Goal: Task Accomplishment & Management: Manage account settings

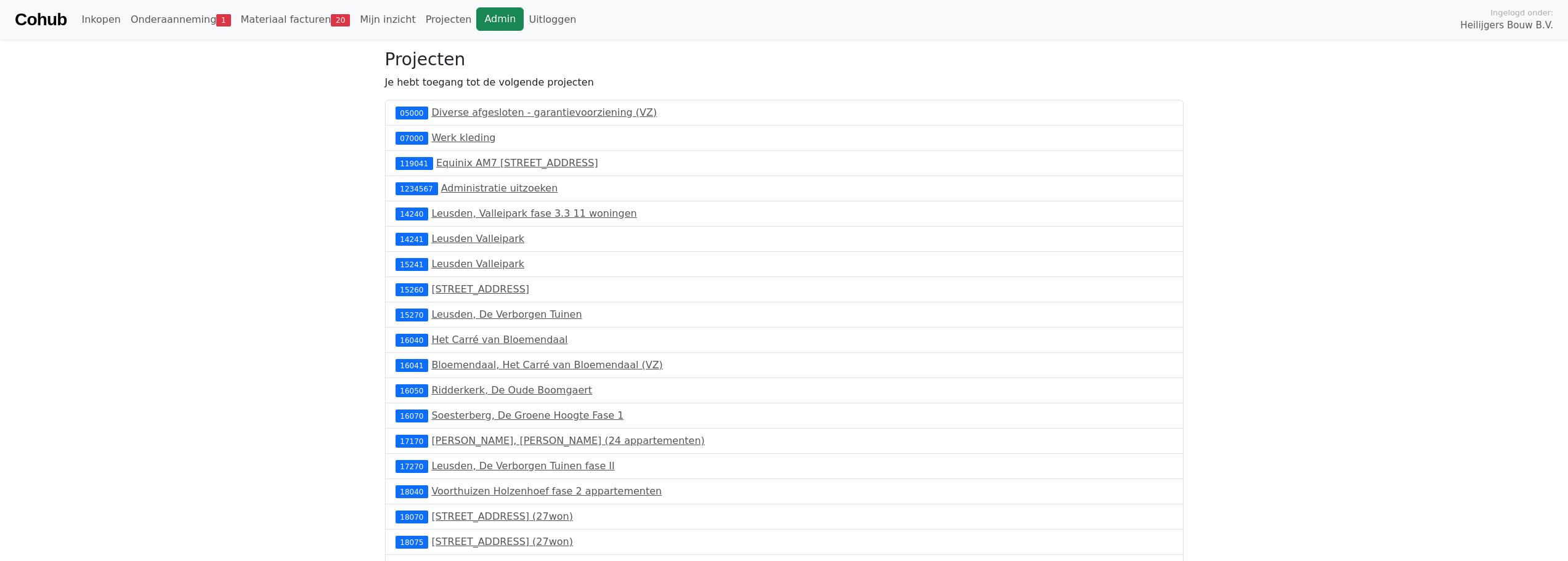
click at [476, 19] on link "Admin" at bounding box center [500, 19] width 48 height 23
click at [300, 27] on link "Materiaal facturen 20" at bounding box center [295, 20] width 119 height 25
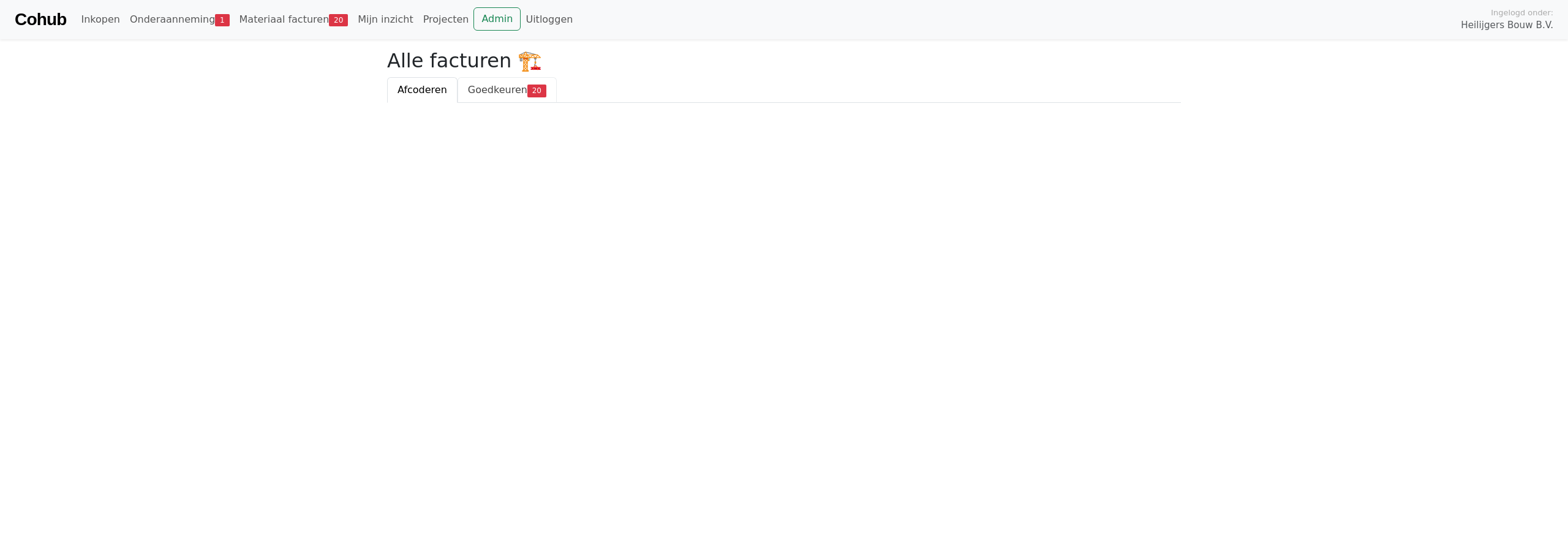
click at [517, 96] on span "Goedkeuren" at bounding box center [498, 90] width 60 height 12
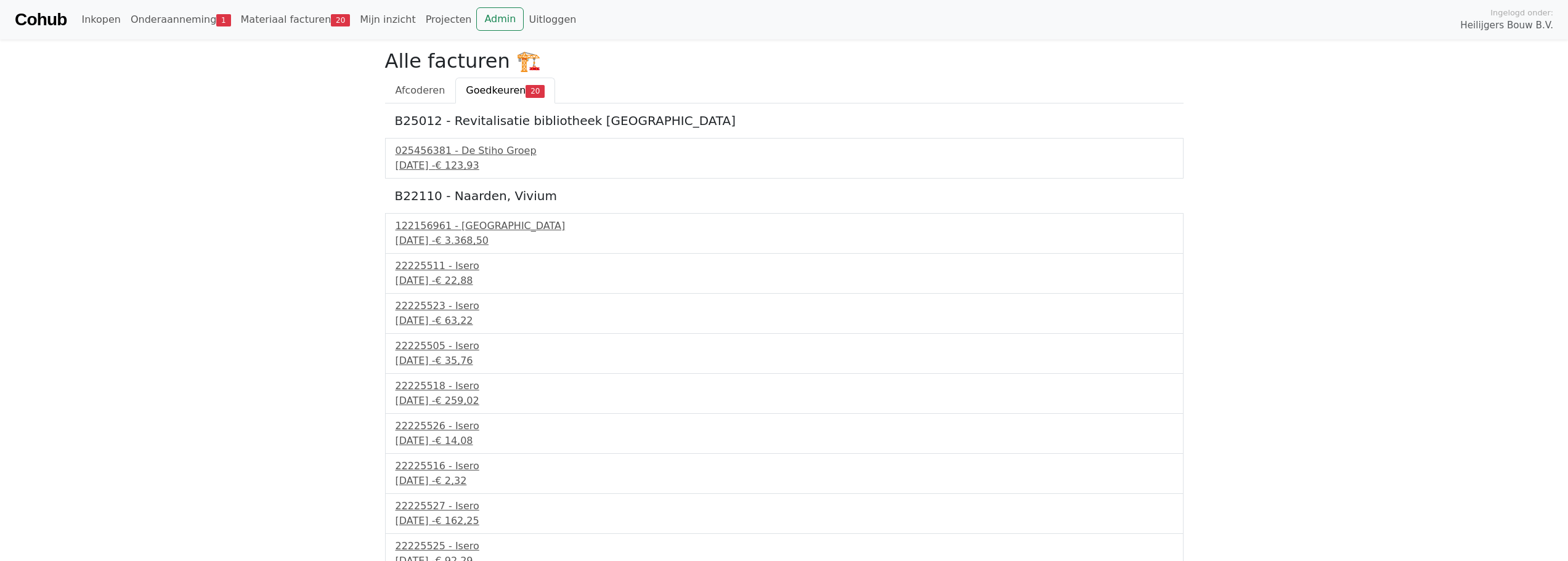
click at [100, 174] on body "Cohub Inkopen Onderaanneming 1 Materiaal facturen 20 Mijn inzicht Projecten Adm…" at bounding box center [784, 557] width 1568 height 1115
